Goal: Information Seeking & Learning: Understand process/instructions

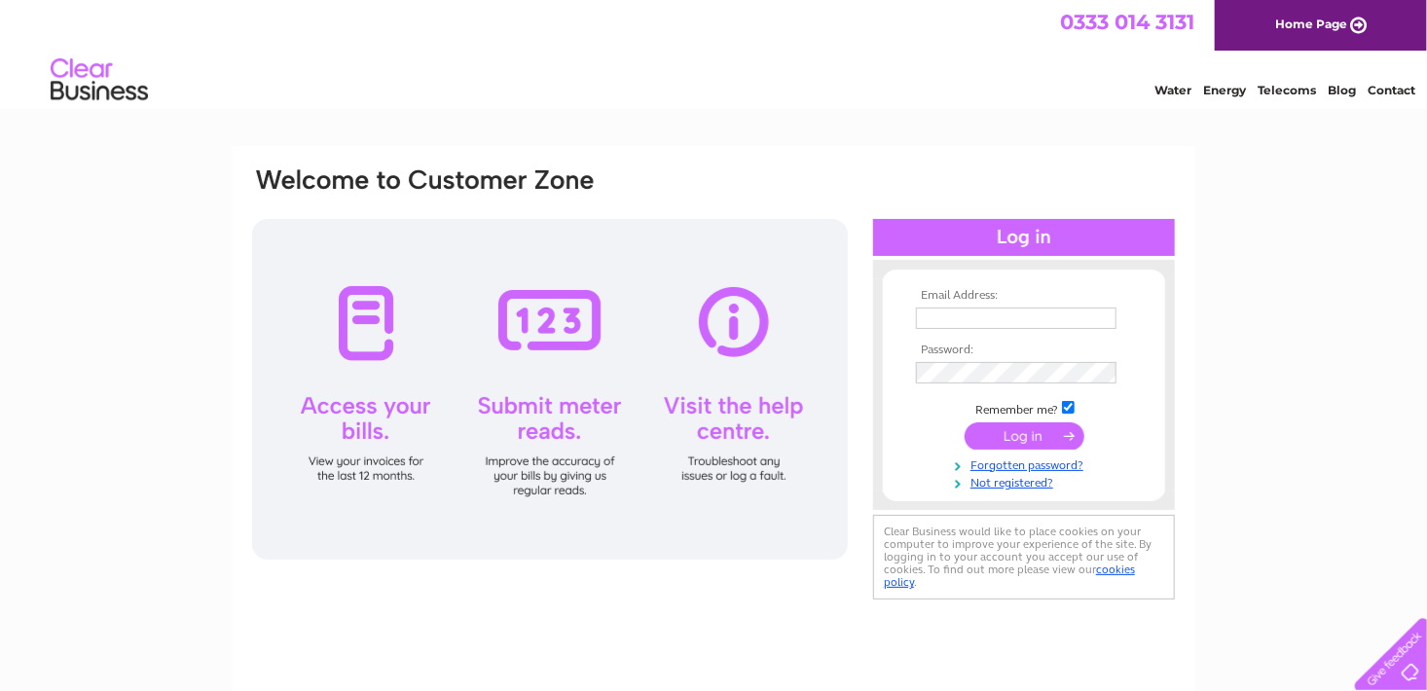
type input "[EMAIL_ADDRESS][DOMAIN_NAME]"
click at [1020, 433] on input "submit" at bounding box center [1024, 435] width 120 height 27
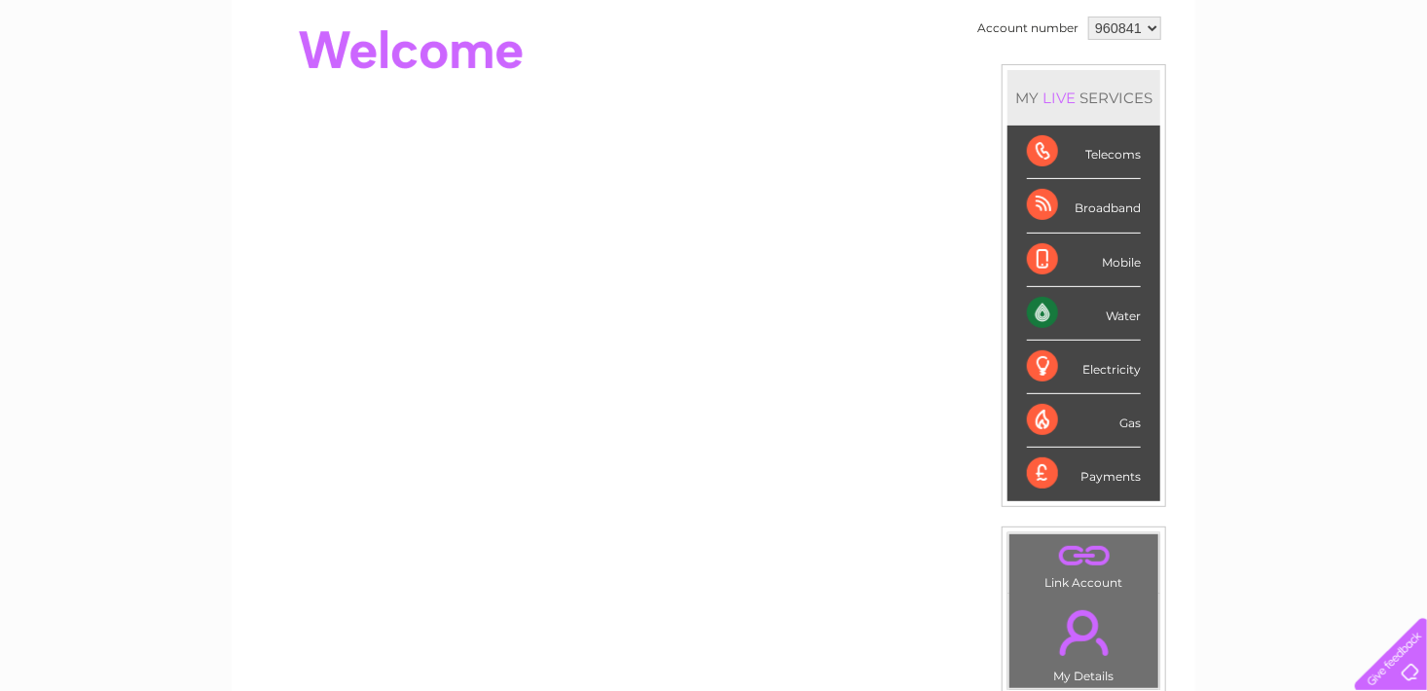
scroll to position [195, 0]
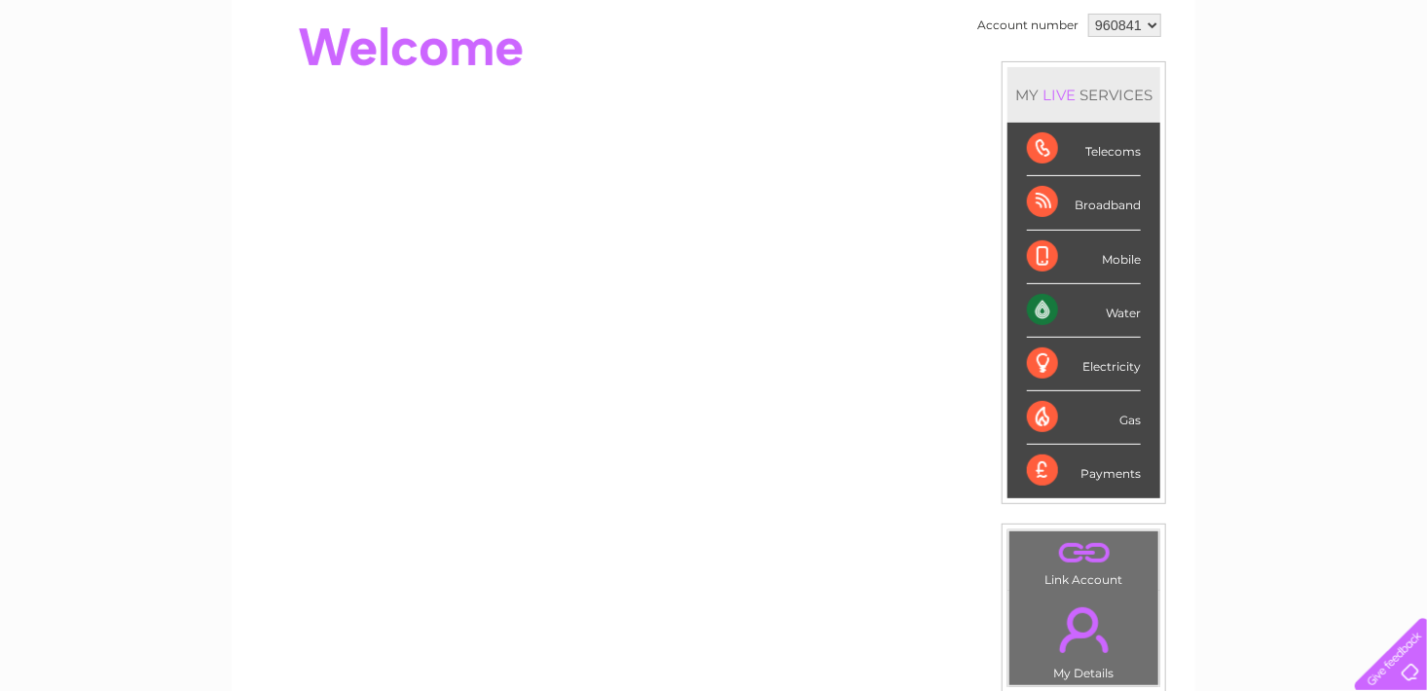
click at [1074, 92] on div "LIVE" at bounding box center [1058, 95] width 41 height 18
click at [1056, 93] on div "LIVE" at bounding box center [1058, 95] width 41 height 18
click at [1061, 331] on div "Water" at bounding box center [1084, 311] width 114 height 54
click at [1122, 308] on div "Water" at bounding box center [1084, 311] width 114 height 54
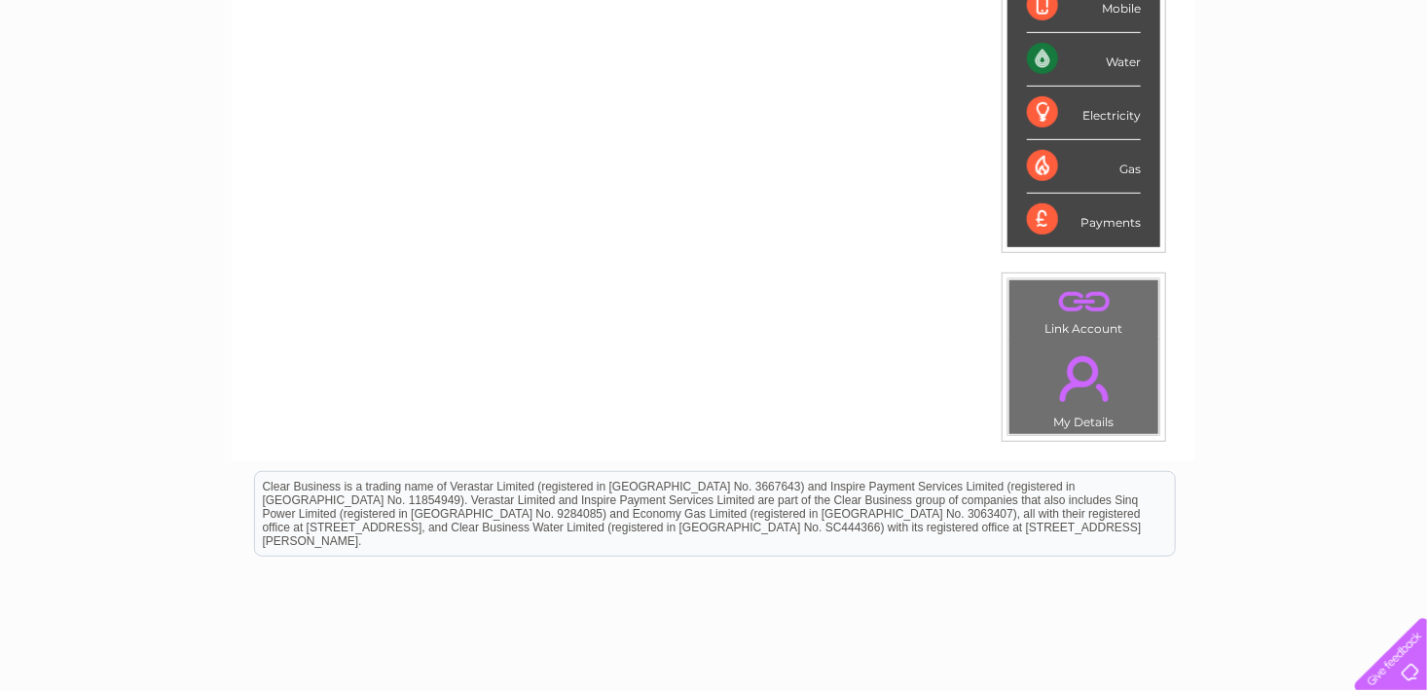
scroll to position [506, 0]
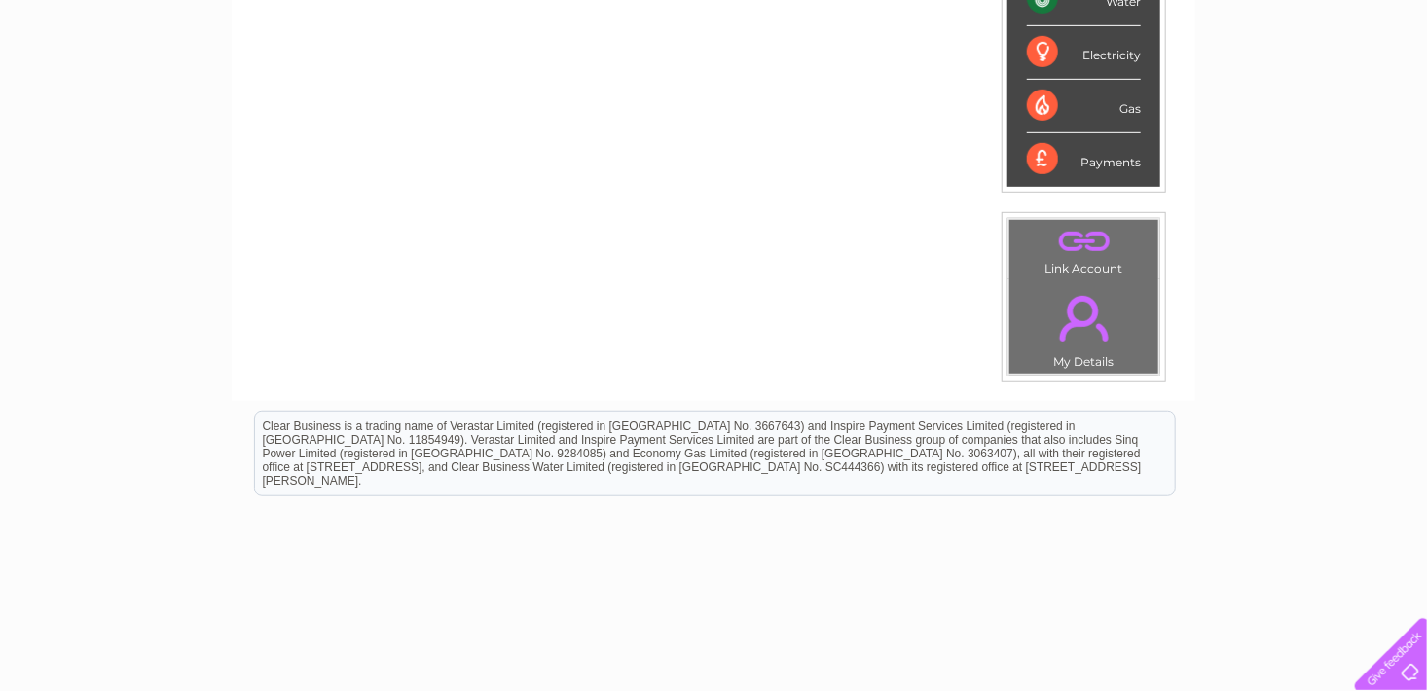
click at [1079, 334] on link "." at bounding box center [1083, 318] width 139 height 68
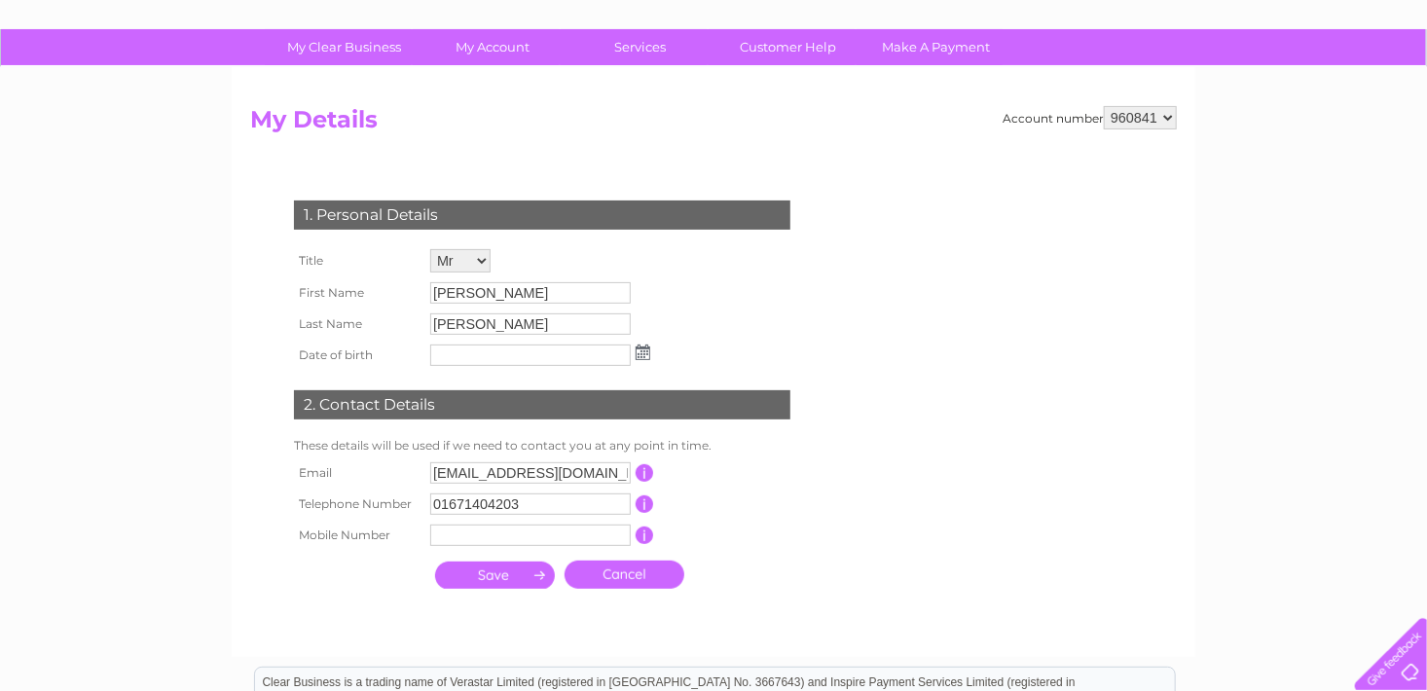
scroll to position [78, 0]
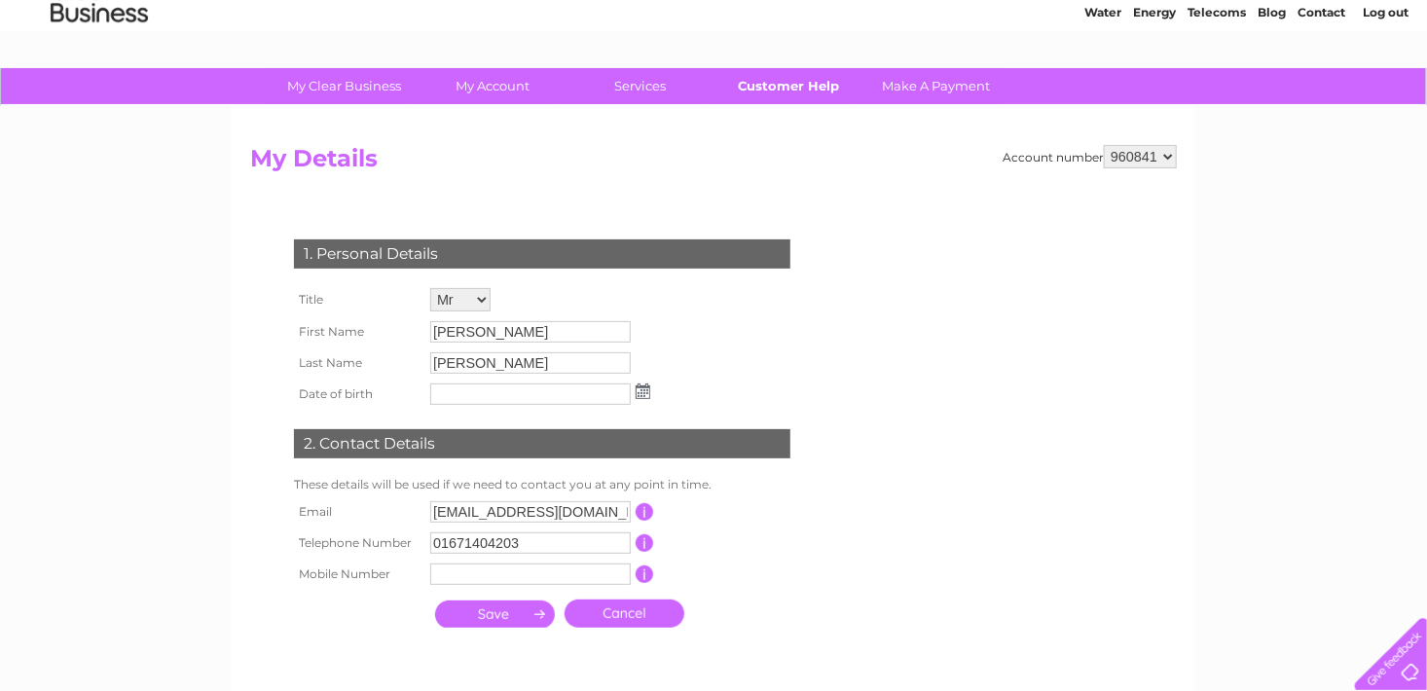
click at [795, 88] on link "Customer Help" at bounding box center [789, 86] width 161 height 36
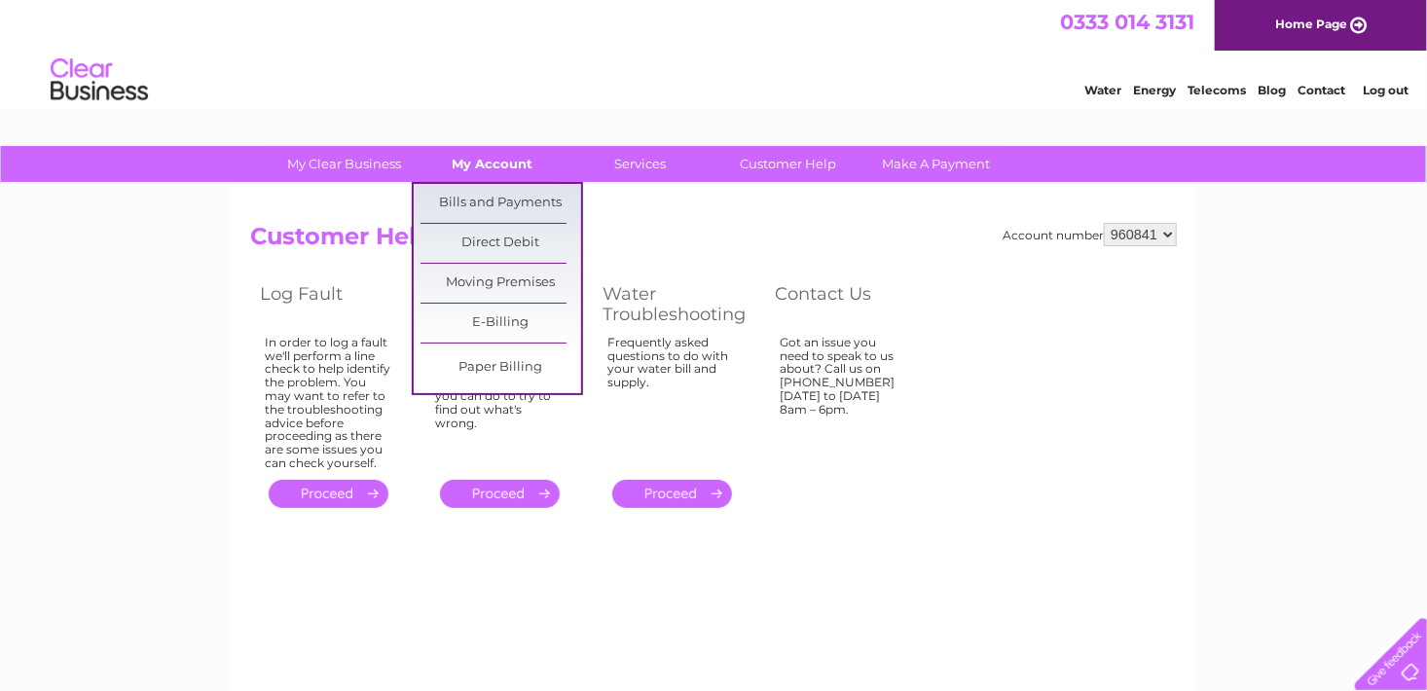
click at [494, 166] on link "My Account" at bounding box center [493, 164] width 161 height 36
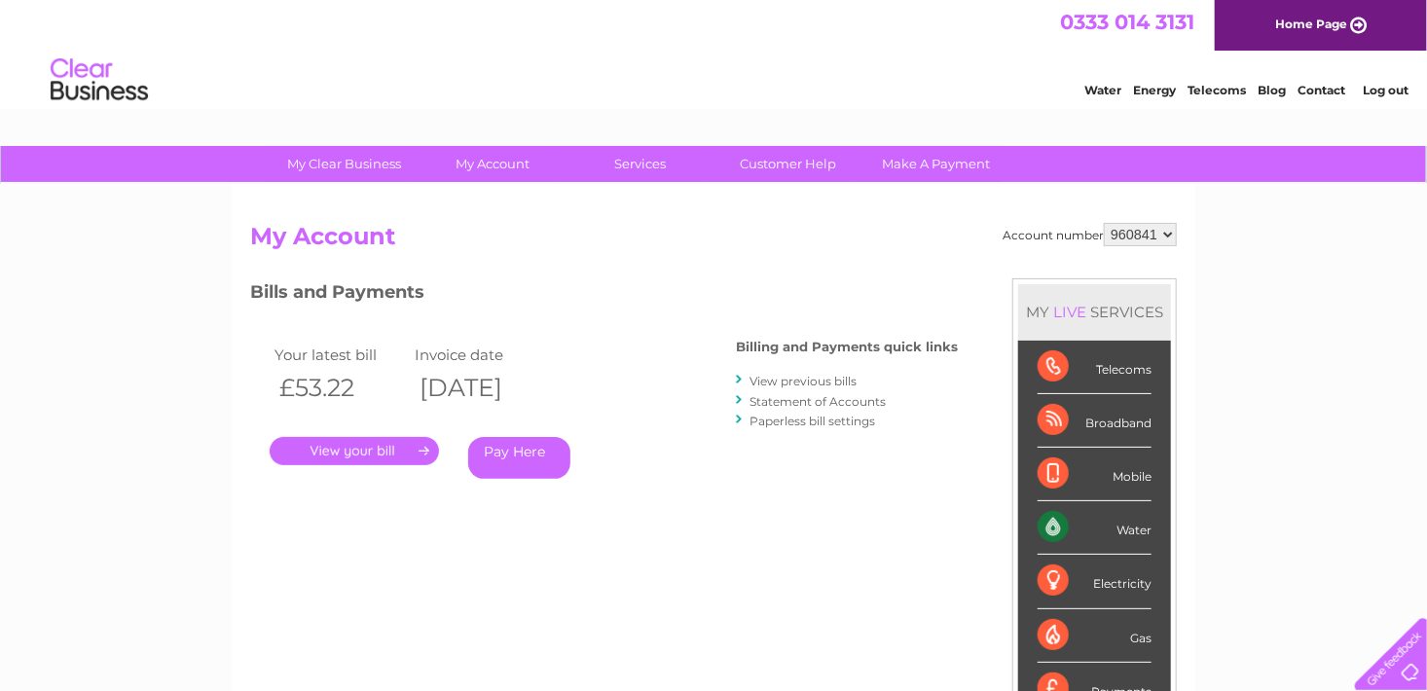
click at [737, 517] on div "Bills and Payments Billing and Payments quick links View previous bills Stateme…" at bounding box center [604, 406] width 708 height 257
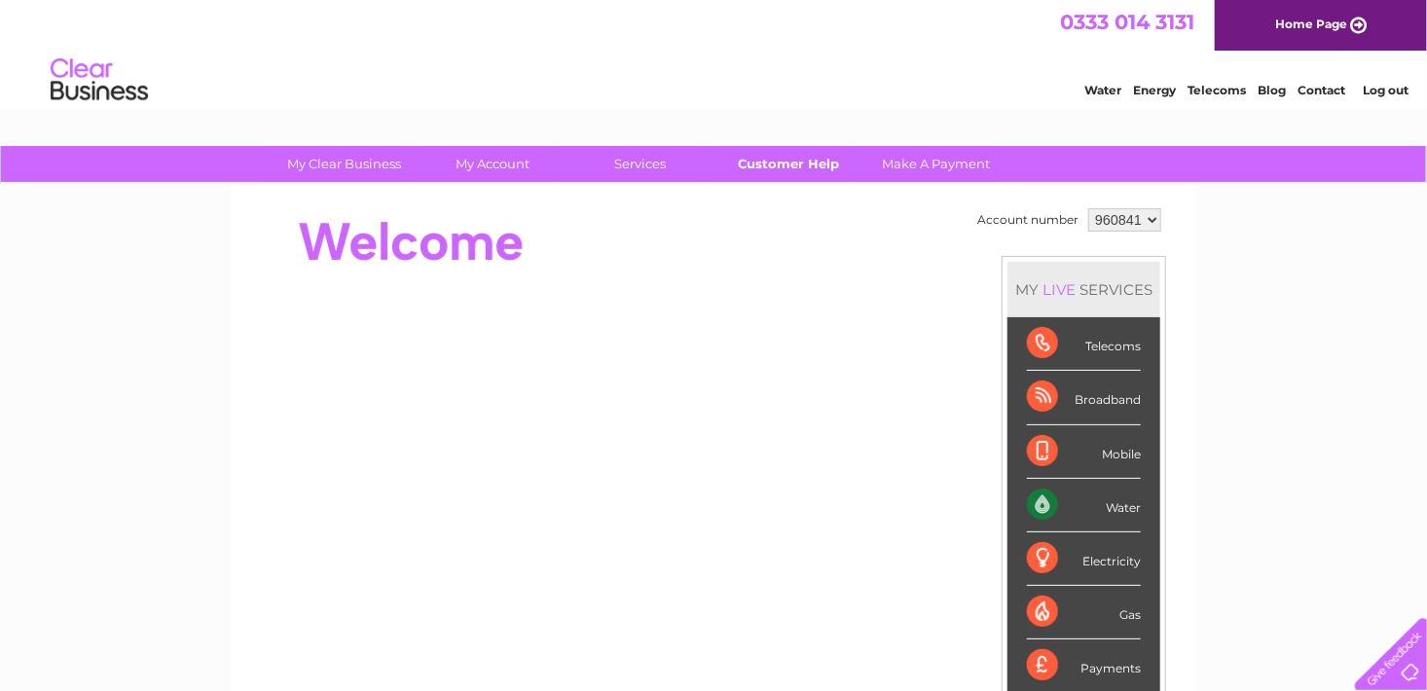
click at [795, 169] on link "Customer Help" at bounding box center [789, 164] width 161 height 36
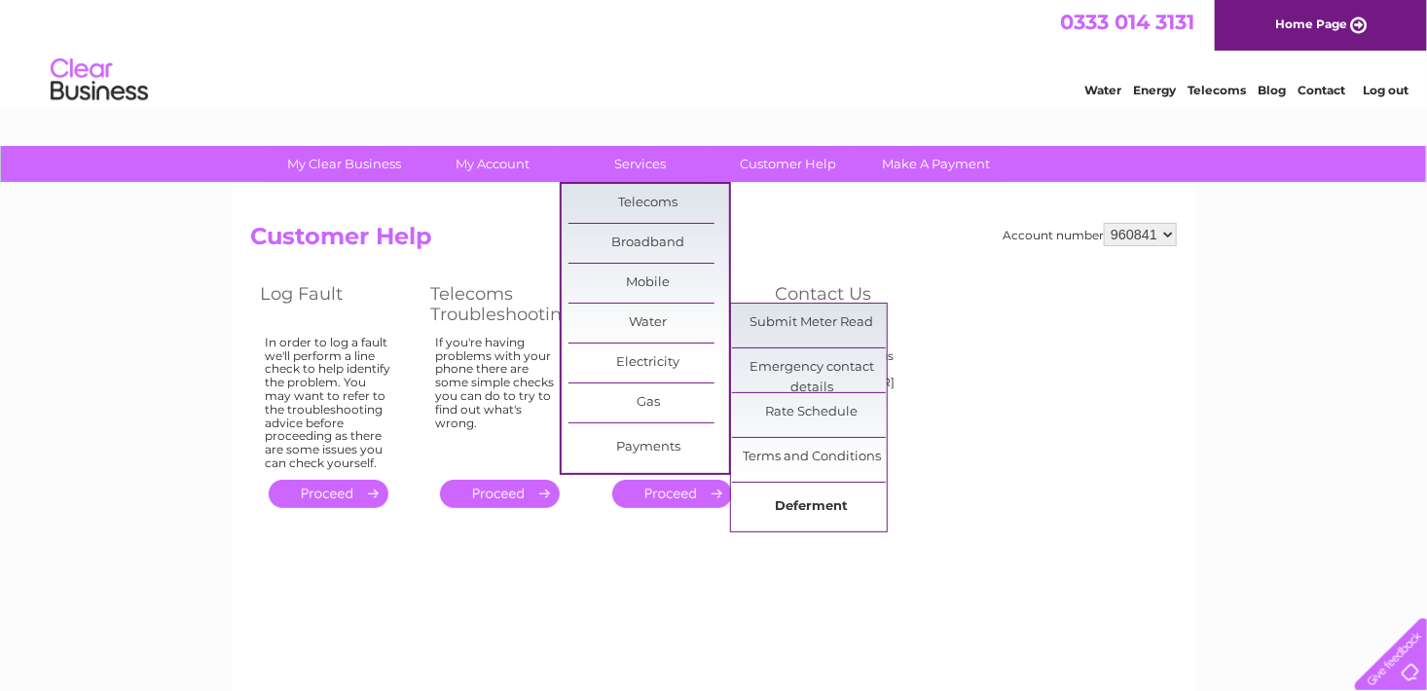
click at [801, 504] on link "Deferment" at bounding box center [812, 507] width 161 height 39
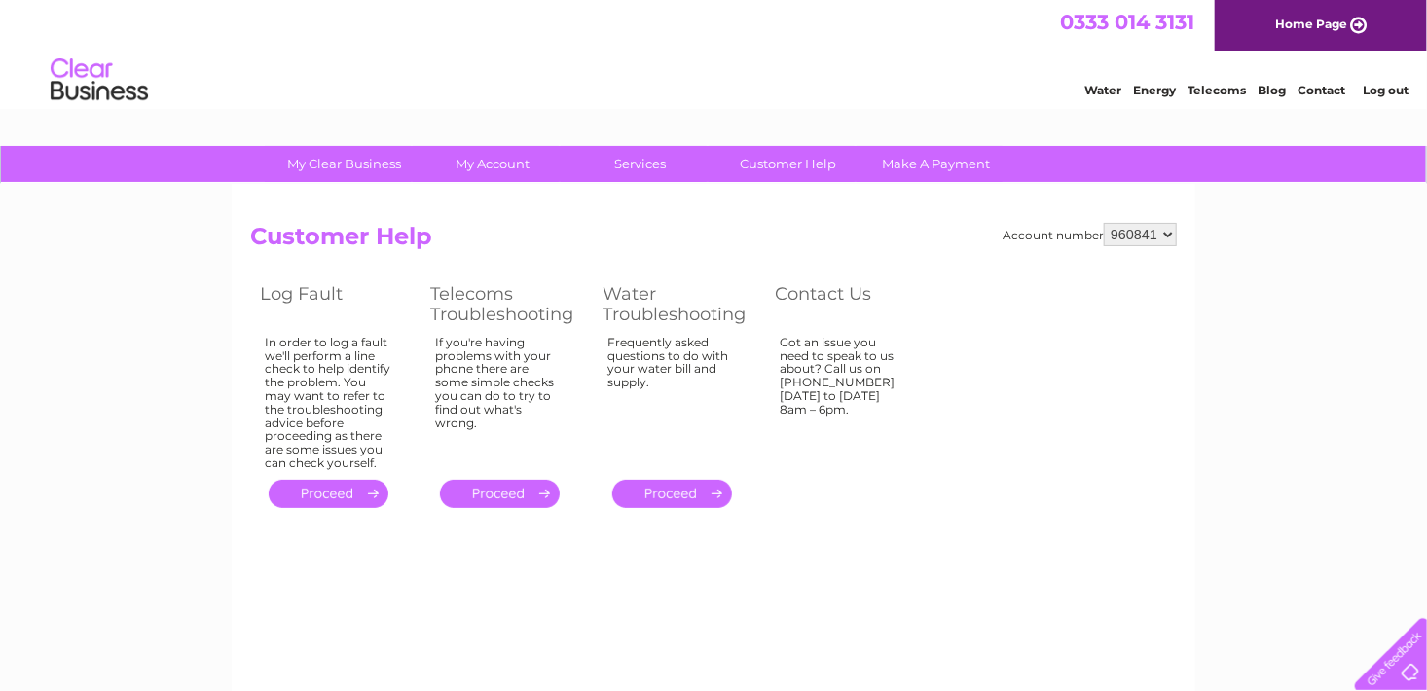
click at [1275, 90] on link "Blog" at bounding box center [1271, 90] width 28 height 15
